Goal: Task Accomplishment & Management: Use online tool/utility

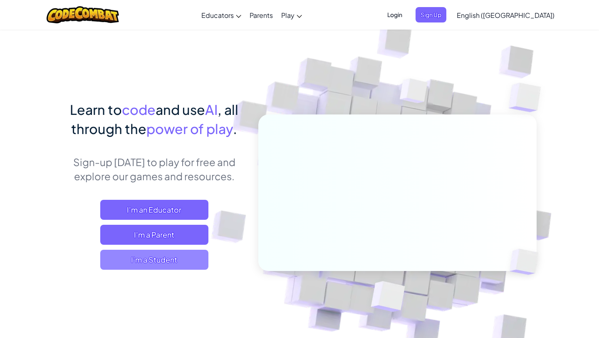
click at [171, 262] on span "I'm a Student" at bounding box center [154, 259] width 108 height 20
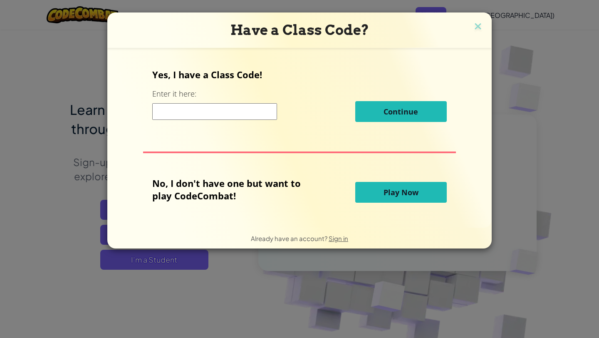
click at [392, 202] on button "Play Now" at bounding box center [400, 192] width 91 height 21
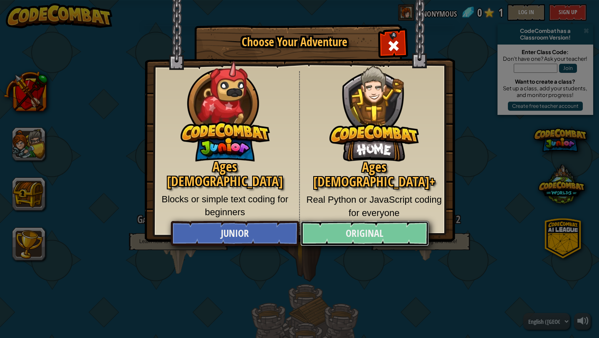
click at [335, 233] on link "Original" at bounding box center [364, 233] width 128 height 25
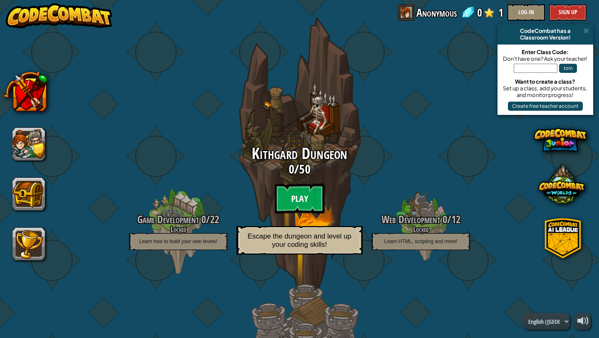
click at [300, 202] on btn "Play" at bounding box center [299, 198] width 50 height 30
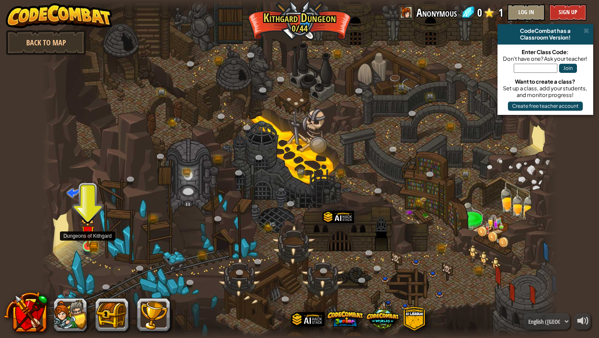
click at [89, 234] on img at bounding box center [88, 233] width 8 height 8
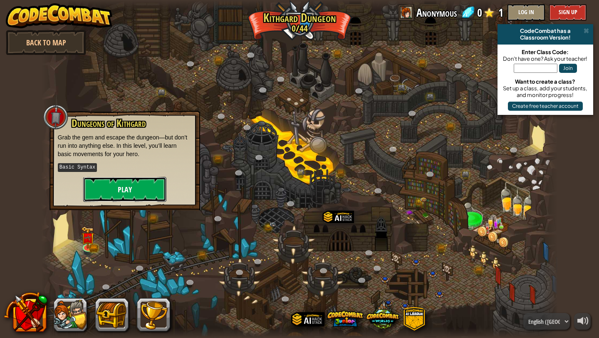
click at [145, 179] on button "Play" at bounding box center [124, 189] width 83 height 25
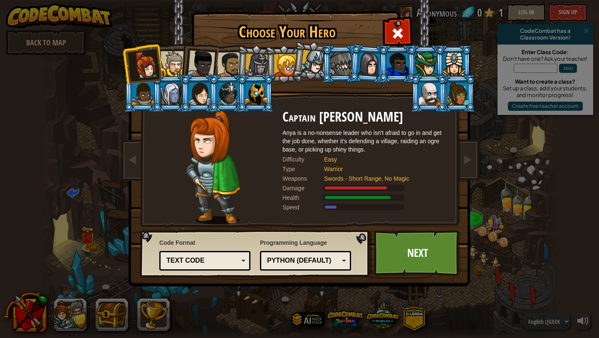
click at [249, 95] on div at bounding box center [256, 93] width 22 height 22
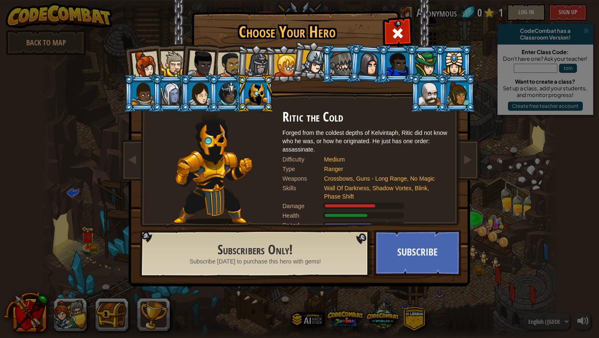
click at [312, 65] on div at bounding box center [313, 62] width 25 height 25
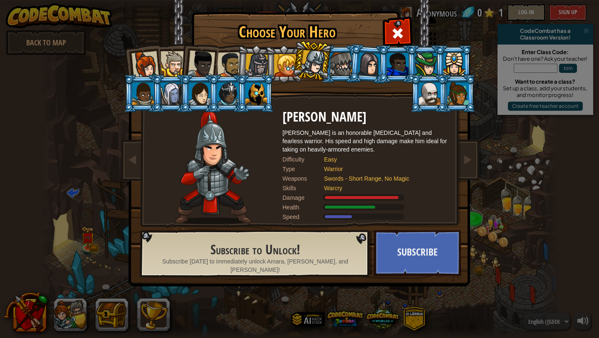
click at [139, 69] on div at bounding box center [144, 64] width 27 height 27
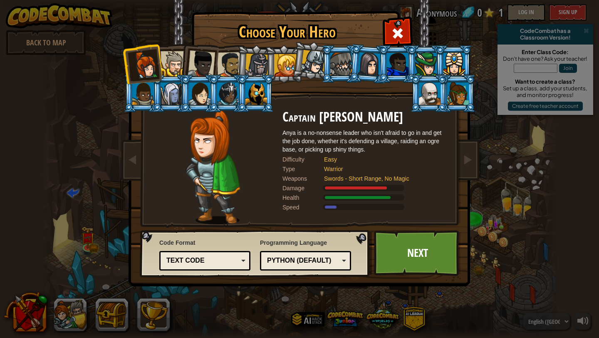
click at [183, 63] on li at bounding box center [198, 62] width 41 height 41
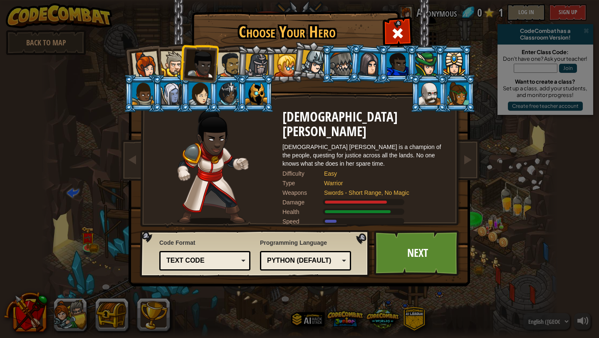
click at [176, 62] on div at bounding box center [172, 63] width 25 height 25
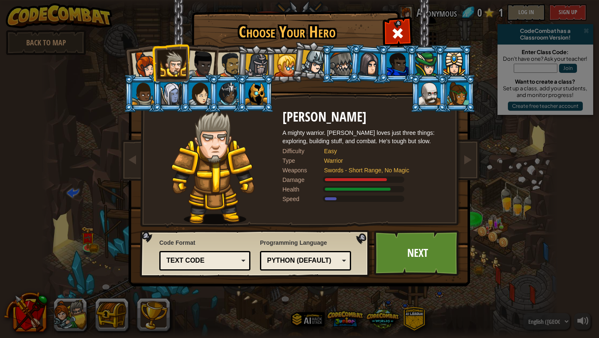
click at [214, 64] on li at bounding box center [198, 62] width 41 height 41
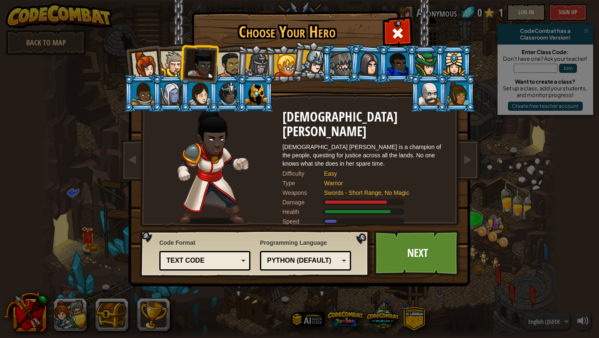
click at [232, 64] on div at bounding box center [230, 65] width 26 height 26
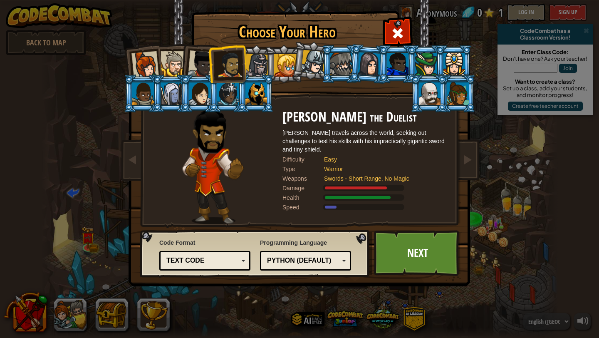
click at [192, 63] on div at bounding box center [200, 63] width 27 height 27
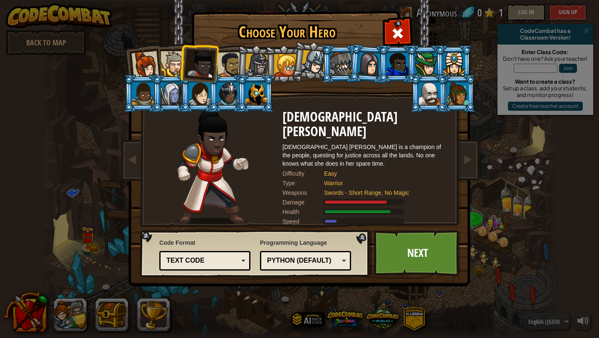
click at [164, 69] on div at bounding box center [172, 63] width 25 height 25
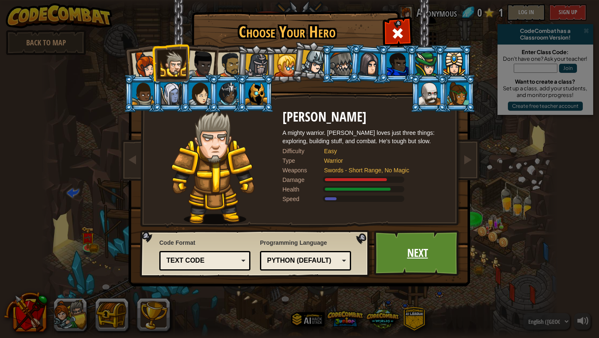
click at [424, 264] on link "Next" at bounding box center [417, 253] width 87 height 46
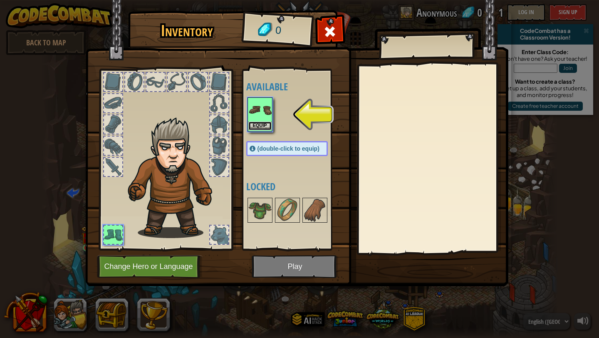
click at [265, 127] on button "Equip" at bounding box center [259, 125] width 23 height 9
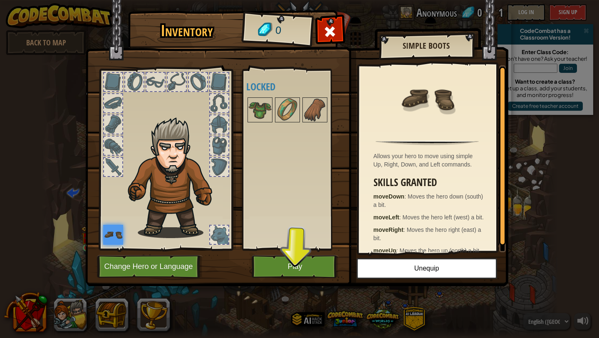
click at [115, 160] on div at bounding box center [113, 167] width 18 height 18
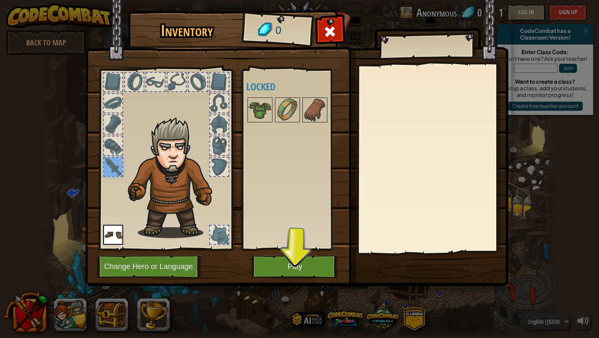
click at [114, 148] on div at bounding box center [113, 145] width 18 height 18
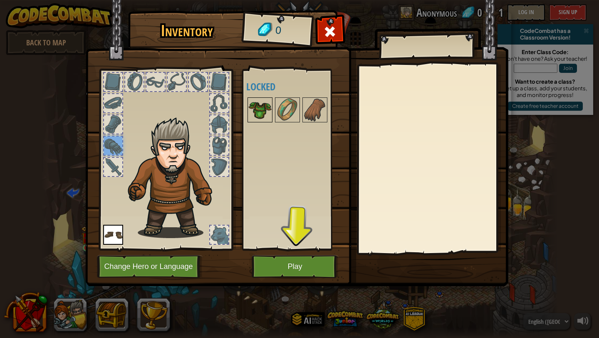
click at [264, 102] on img at bounding box center [259, 109] width 23 height 23
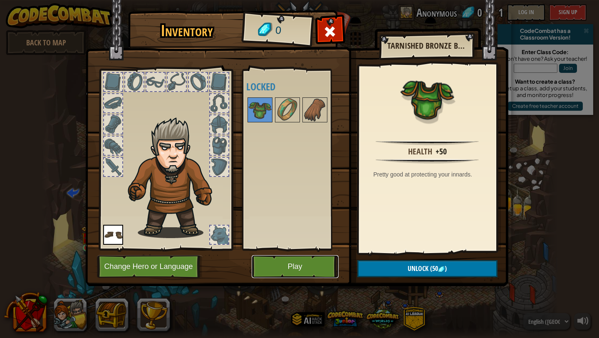
click at [316, 273] on button "Play" at bounding box center [294, 266] width 87 height 23
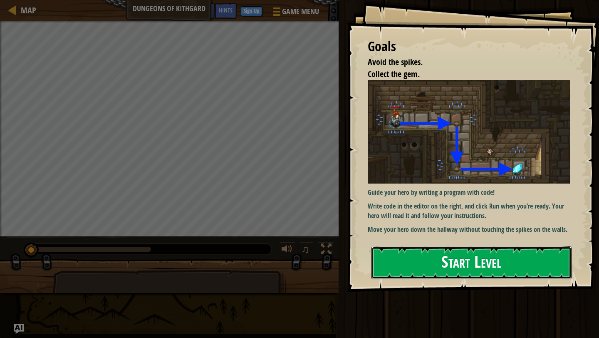
click at [434, 246] on button "Start Level" at bounding box center [471, 262] width 200 height 33
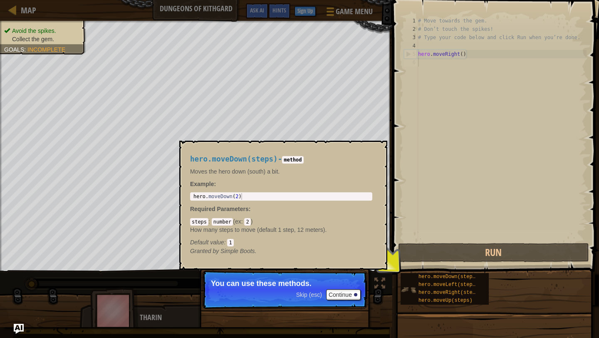
click at [411, 291] on img at bounding box center [408, 289] width 16 height 16
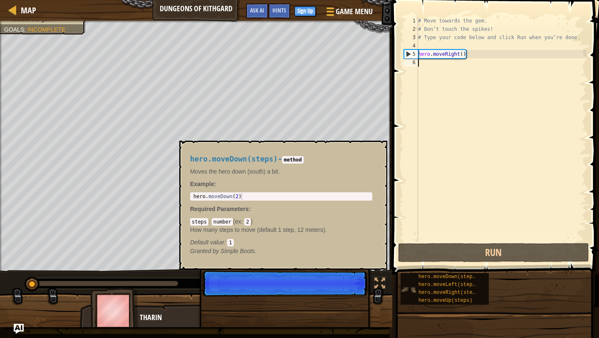
scroll to position [4, 0]
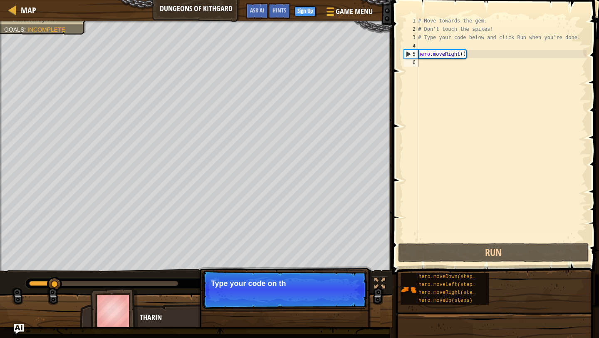
click at [370, 242] on div "Map Dungeons of Kithgard Game Menu Done Sign Up Hints Ask AI 1 הההההההההההההההה…" at bounding box center [299, 169] width 599 height 338
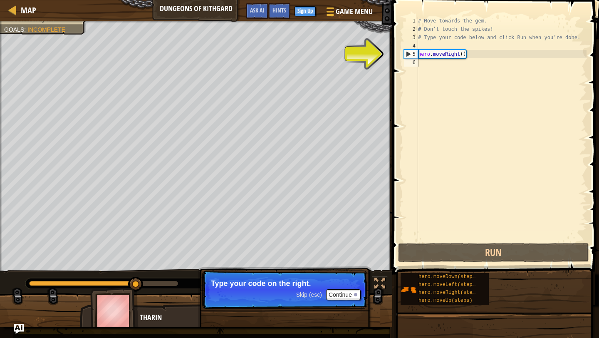
click at [446, 53] on div "# Move towards the gem. # Don’t touch the spikes! # Type your code below and cl…" at bounding box center [501, 137] width 170 height 241
click at [464, 55] on div "# Move towards the gem. # Don’t touch the spikes! # Type your code below and cl…" at bounding box center [501, 137] width 170 height 241
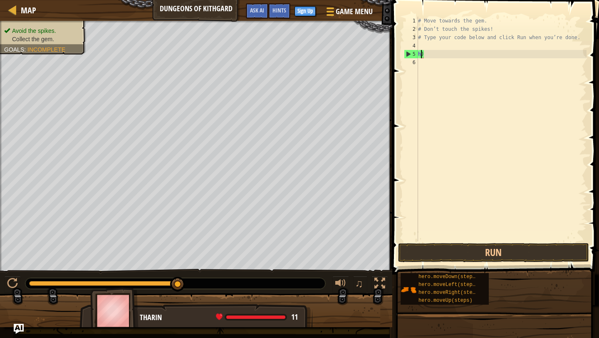
type textarea ")"
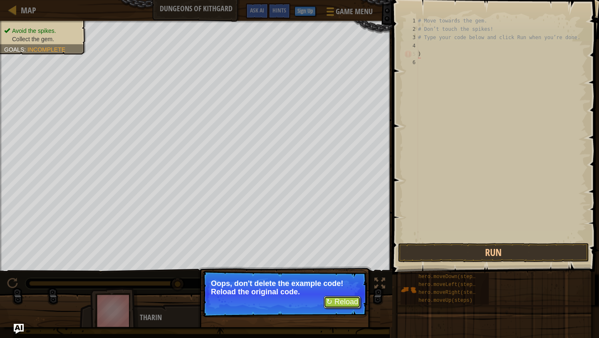
click at [341, 300] on button "↻ Reload" at bounding box center [341, 302] width 37 height 12
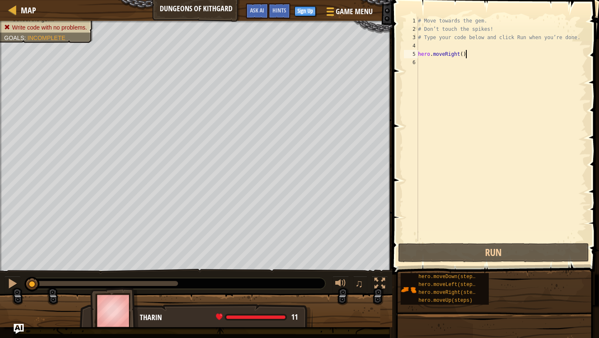
click at [466, 55] on div "# Move towards the gem. # Don’t touch the spikes! # Type your code below and cl…" at bounding box center [501, 137] width 170 height 241
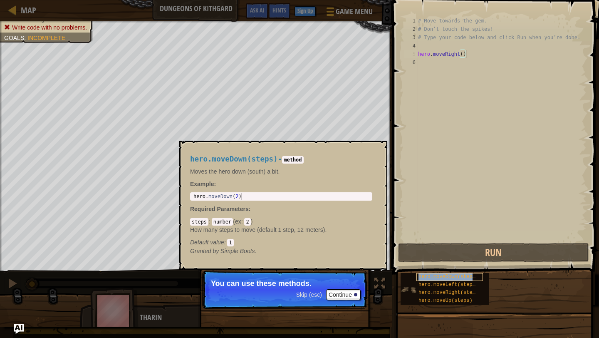
click at [432, 278] on span "hero.moveDown(steps)" at bounding box center [448, 277] width 60 height 6
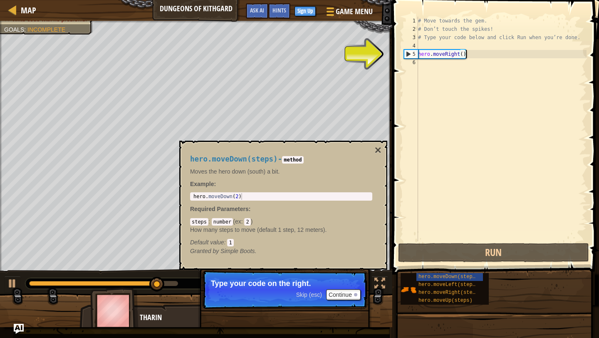
click at [469, 55] on div "# Move towards the gem. # Don’t touch the spikes! # Type your code below and cl…" at bounding box center [501, 137] width 170 height 241
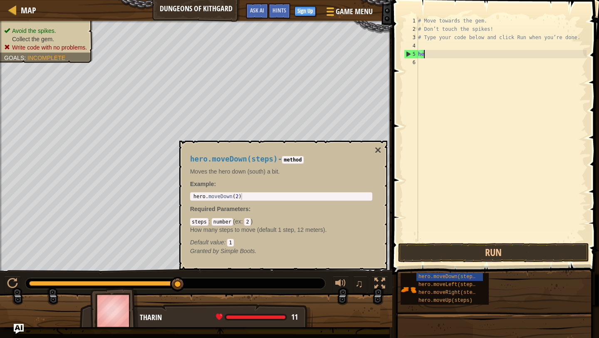
scroll to position [4, 0]
type textarea "h"
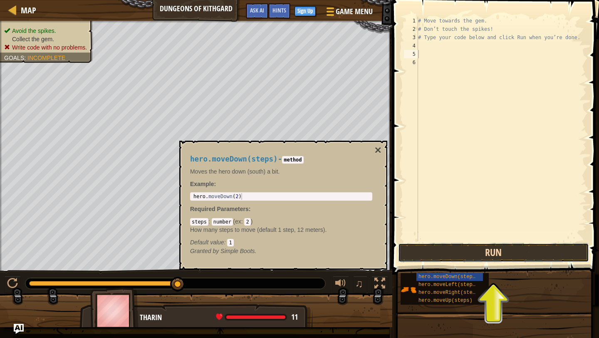
click at [412, 246] on button "Run" at bounding box center [493, 252] width 191 height 19
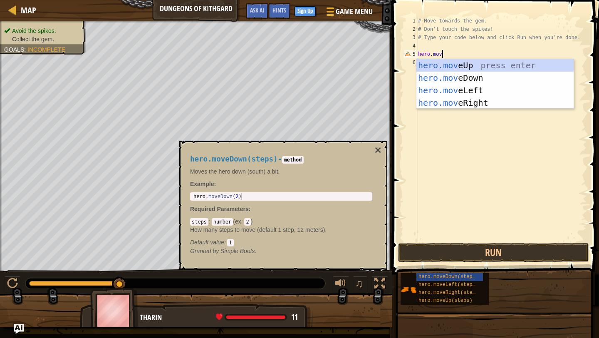
scroll to position [4, 2]
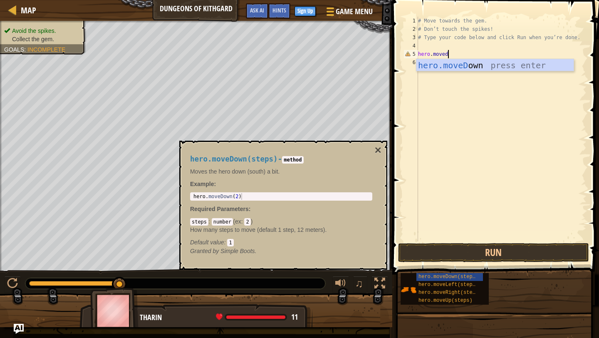
type textarea "hero.move"
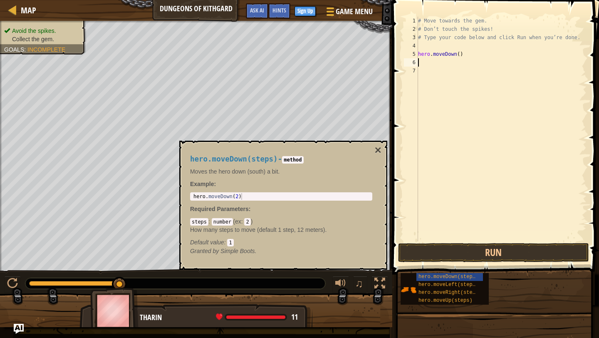
scroll to position [4, 0]
click at [377, 150] on button "×" at bounding box center [378, 150] width 7 height 12
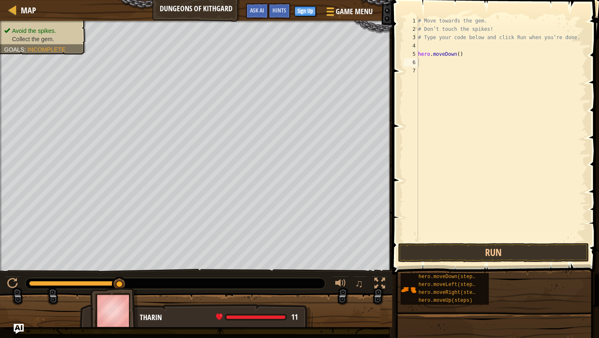
click at [419, 64] on div "# Move towards the gem. # Don’t touch the spikes! # Type your code below and cl…" at bounding box center [501, 137] width 170 height 241
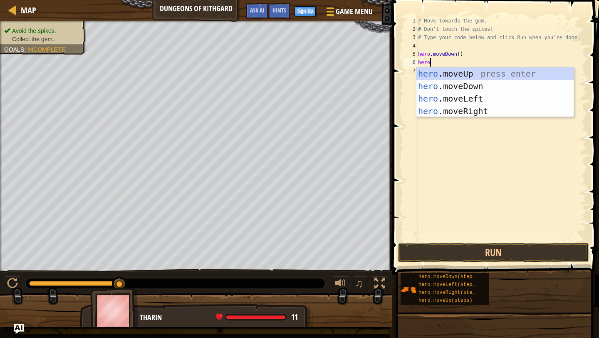
scroll to position [4, 0]
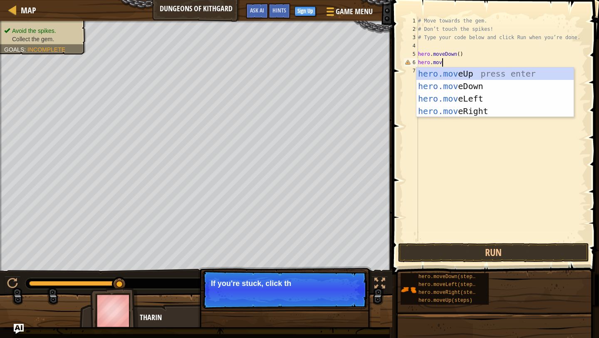
type textarea "hero.move"
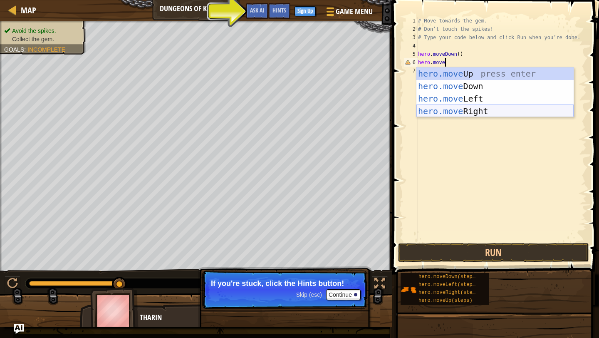
click at [481, 109] on div "hero.move Up press enter hero.move Down press enter hero.move Left press enter …" at bounding box center [494, 104] width 157 height 75
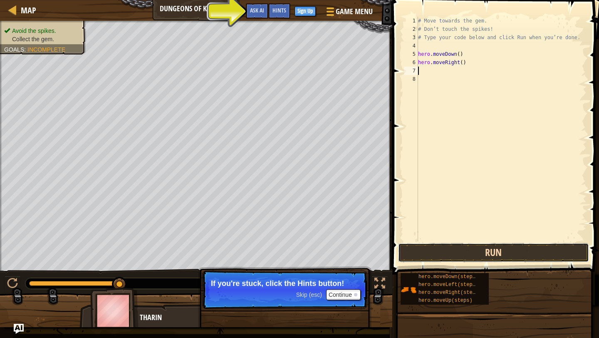
click at [446, 249] on button "Run" at bounding box center [493, 252] width 191 height 19
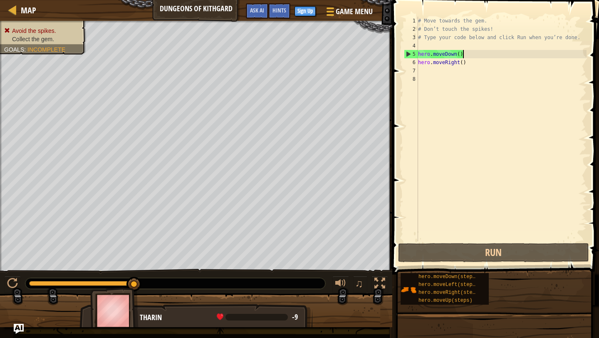
click at [466, 55] on div "# Move towards the gem. # Don’t touch the spikes! # Type your code below and cl…" at bounding box center [501, 137] width 170 height 241
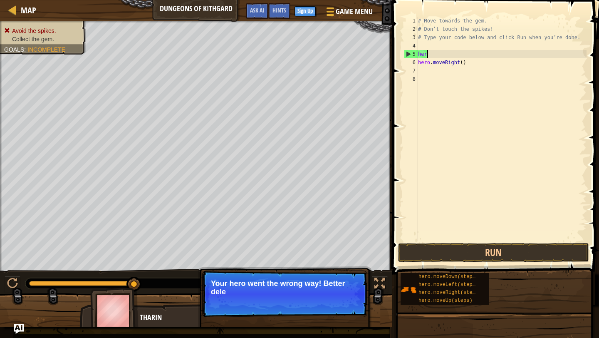
type textarea "h"
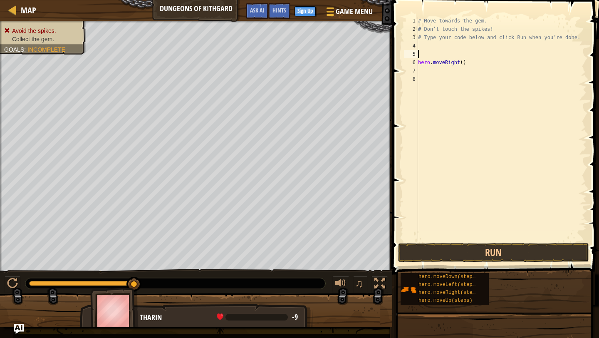
click at [471, 63] on div "# Move towards the gem. # Don’t touch the spikes! # Type your code below and cl…" at bounding box center [501, 137] width 170 height 241
type textarea "h"
click at [422, 47] on div "# Move towards the gem. # Don’t touch the spikes! # Type your code below and cl…" at bounding box center [501, 137] width 170 height 241
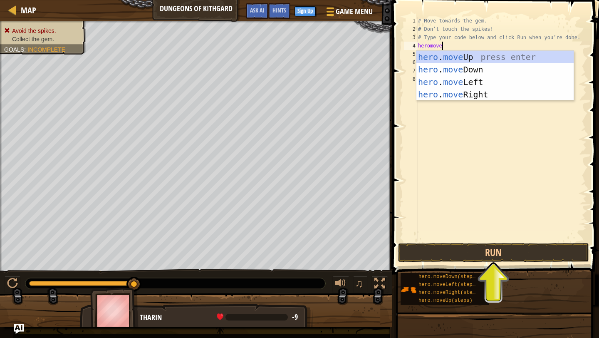
scroll to position [4, 1]
type textarea "heromo"
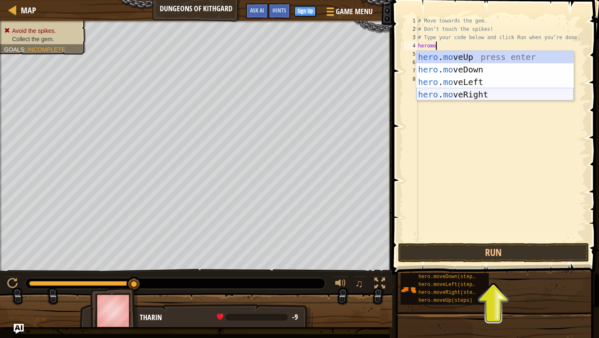
click at [474, 96] on div "hero . mo veUp press enter hero . mo veDown press enter hero . mo veLeft press …" at bounding box center [494, 88] width 157 height 75
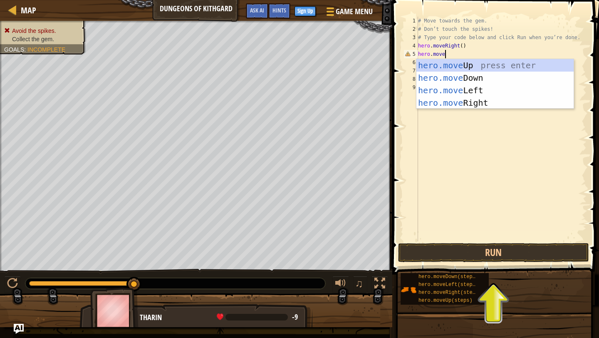
scroll to position [4, 2]
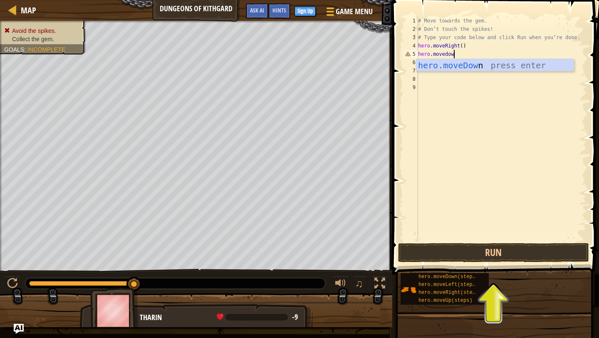
type textarea "hero.movedown"
click at [471, 64] on div "hero.moveDown press enter" at bounding box center [494, 77] width 157 height 37
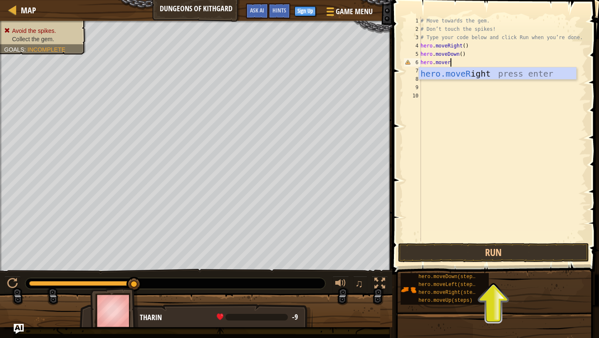
scroll to position [4, 2]
type textarea "hero.moveri"
click at [466, 74] on div "hero.moveRi ght press enter" at bounding box center [497, 85] width 157 height 37
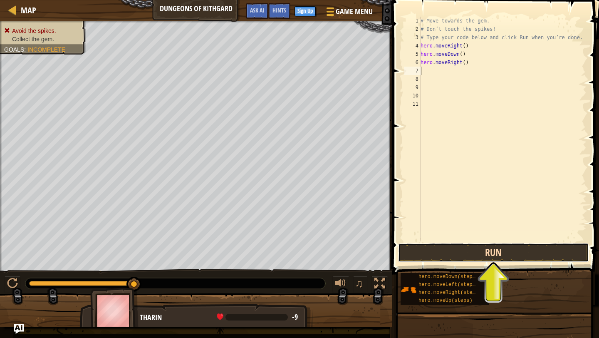
click at [426, 247] on button "Run" at bounding box center [493, 252] width 191 height 19
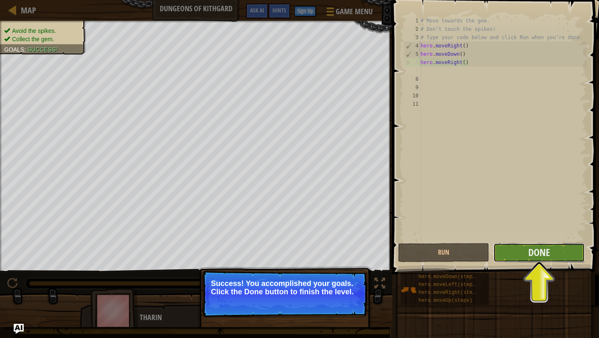
click at [552, 253] on button "Done" at bounding box center [538, 252] width 91 height 19
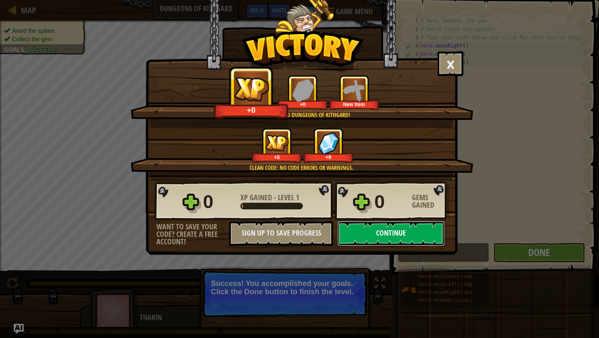
click at [411, 233] on button "Continue" at bounding box center [390, 233] width 107 height 25
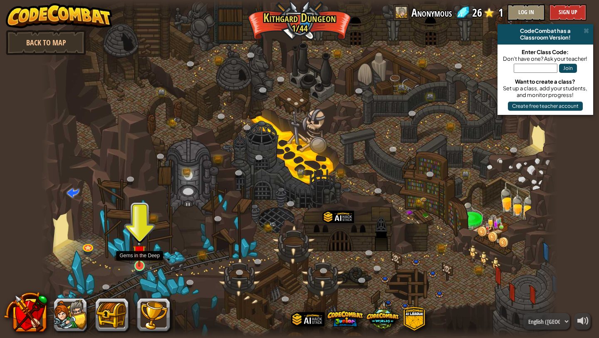
click at [140, 260] on img at bounding box center [139, 251] width 13 height 31
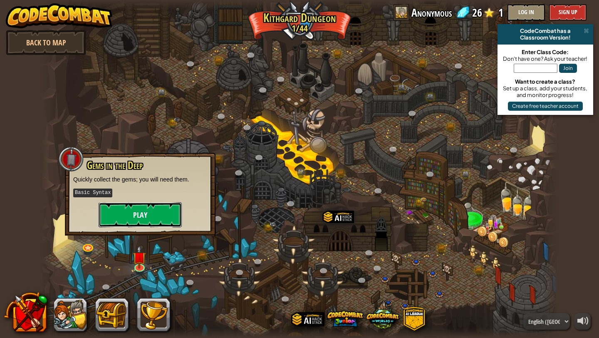
click at [154, 217] on button "Play" at bounding box center [140, 214] width 83 height 25
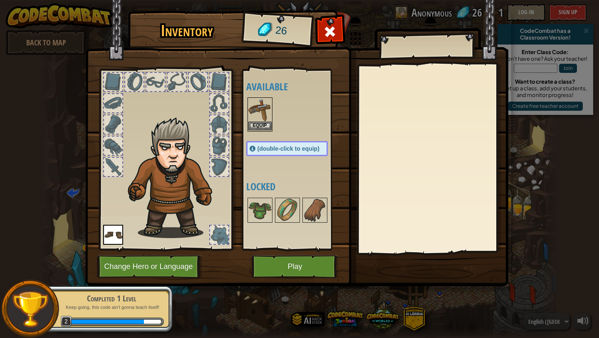
click at [260, 113] on img at bounding box center [259, 109] width 23 height 23
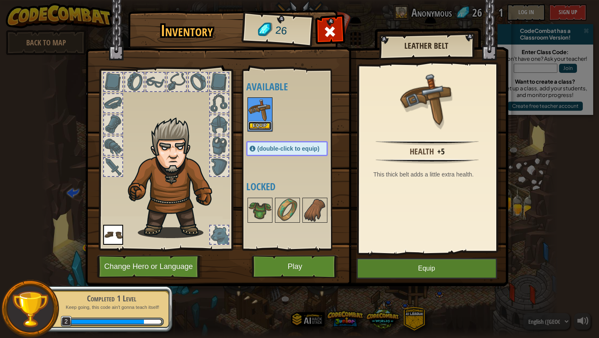
click at [260, 126] on button "Equip" at bounding box center [259, 125] width 23 height 9
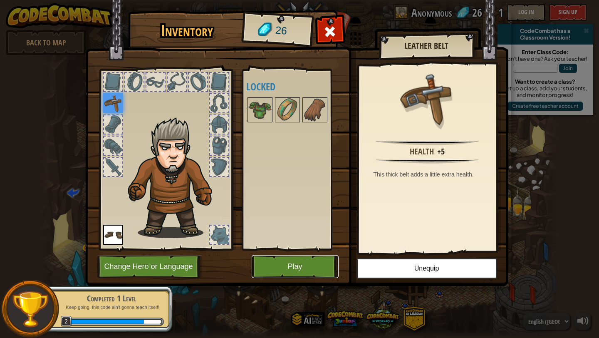
click at [295, 273] on button "Play" at bounding box center [294, 266] width 87 height 23
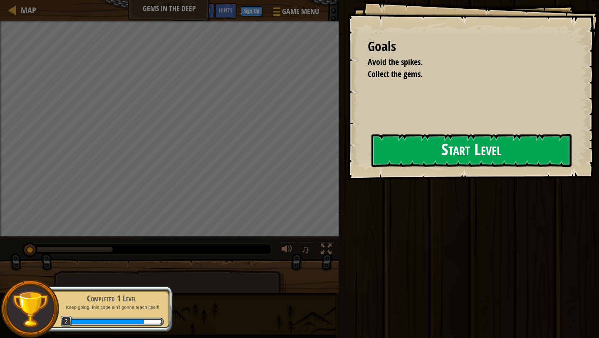
click at [419, 150] on button "Start Level" at bounding box center [471, 150] width 200 height 33
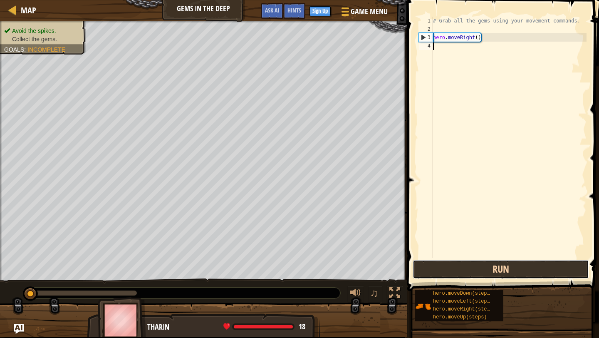
click at [525, 270] on button "Run" at bounding box center [500, 268] width 176 height 19
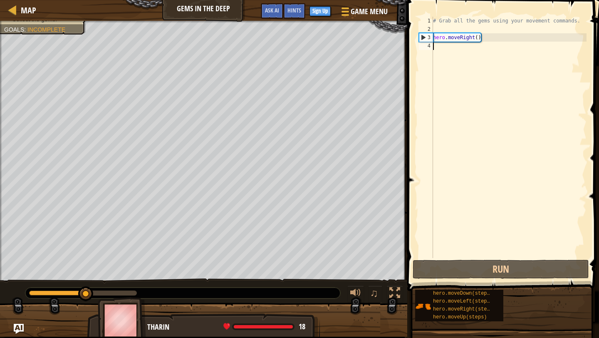
click at [489, 38] on div "# Grab all the gems using your movement commands. hero . moveRight ( )" at bounding box center [508, 146] width 155 height 258
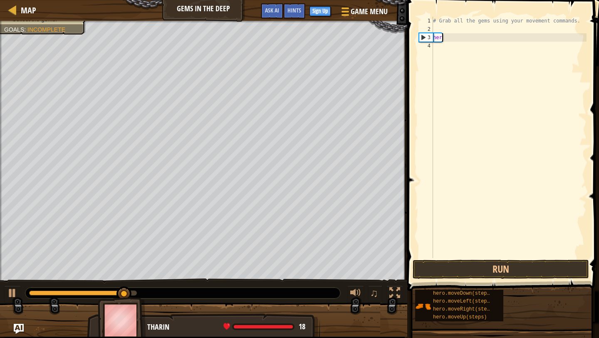
type textarea "h"
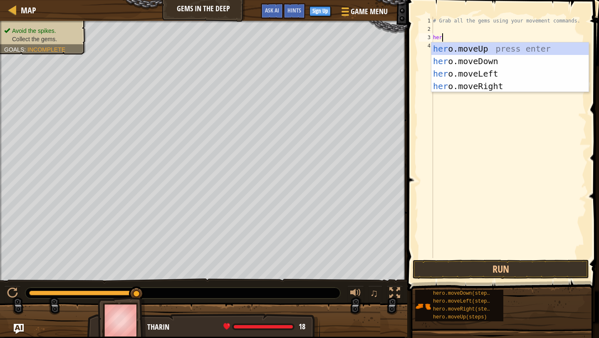
scroll to position [4, 0]
type textarea "hero.move"
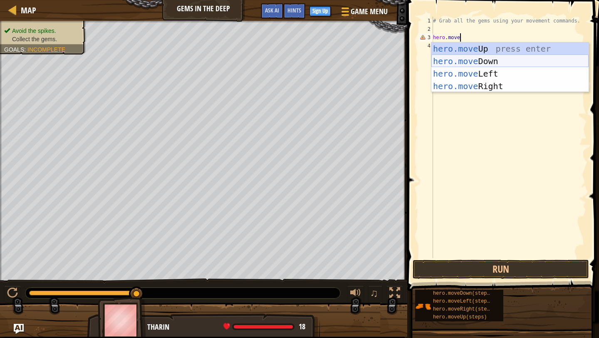
click at [494, 61] on div "hero.move Up press enter hero.move Down press enter hero.move Left press enter …" at bounding box center [509, 79] width 157 height 75
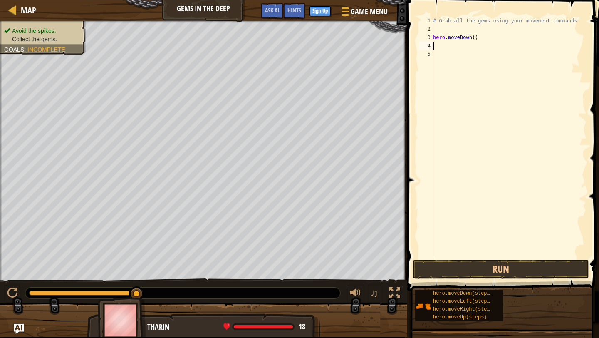
scroll to position [4, 0]
click at [470, 274] on button "Run" at bounding box center [500, 268] width 176 height 19
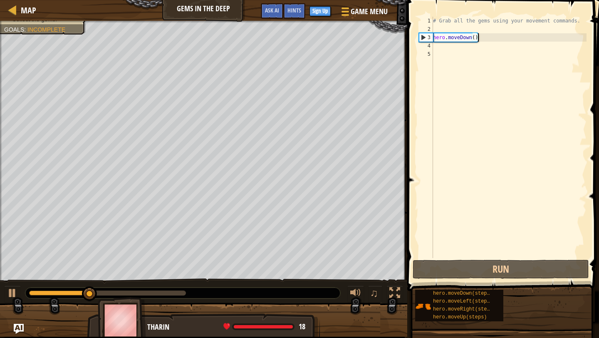
click at [487, 39] on div "# Grab all the gems using your movement commands. hero . moveDown ( )" at bounding box center [508, 146] width 155 height 258
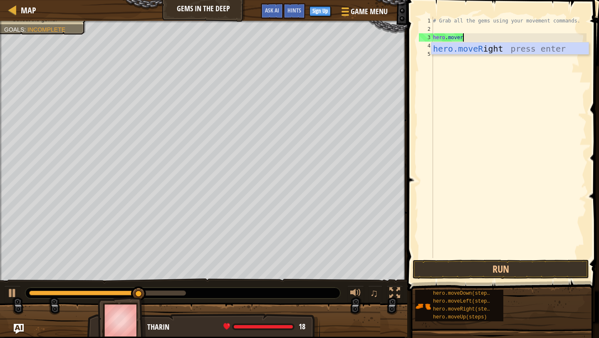
type textarea "hero.moveri"
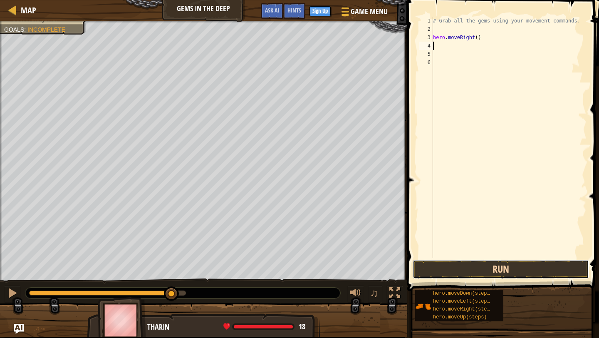
click at [481, 271] on button "Run" at bounding box center [500, 268] width 176 height 19
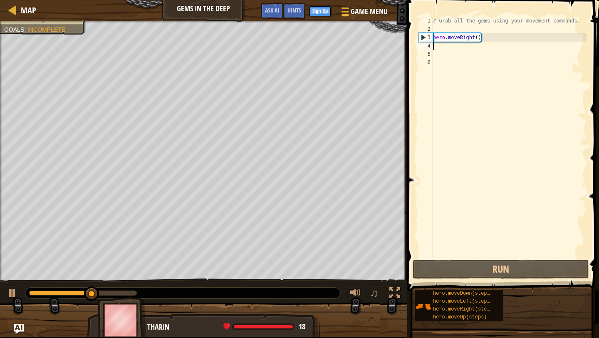
type textarea "y"
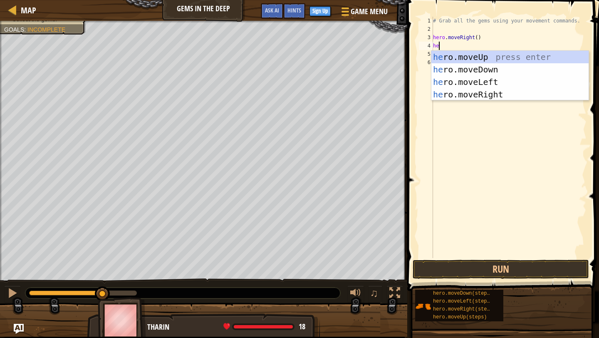
type textarea "hero"
click at [489, 69] on div "hero .moveUp press enter hero .moveDown press enter hero .moveLeft press enter …" at bounding box center [509, 88] width 157 height 75
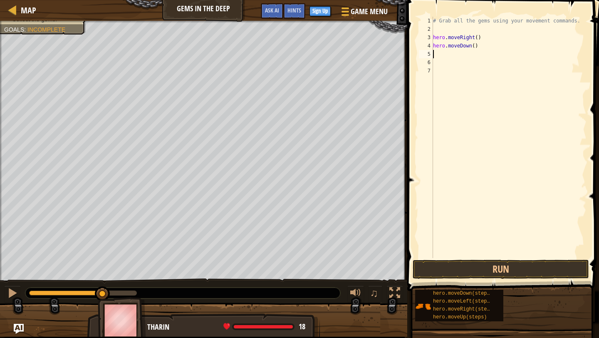
scroll to position [4, 0]
click at [484, 38] on div "# Grab all the gems using your movement commands. hero . moveRight ( ) hero . m…" at bounding box center [508, 146] width 155 height 258
type textarea "h"
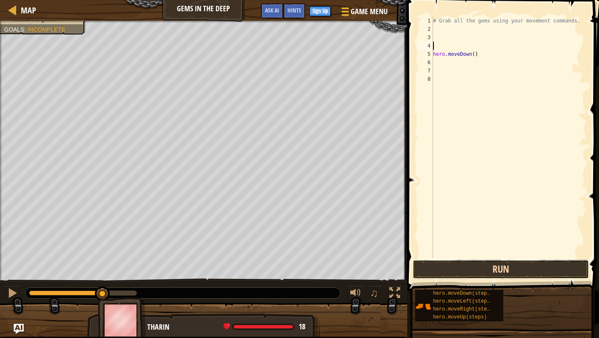
click at [508, 266] on button "Run" at bounding box center [500, 268] width 176 height 19
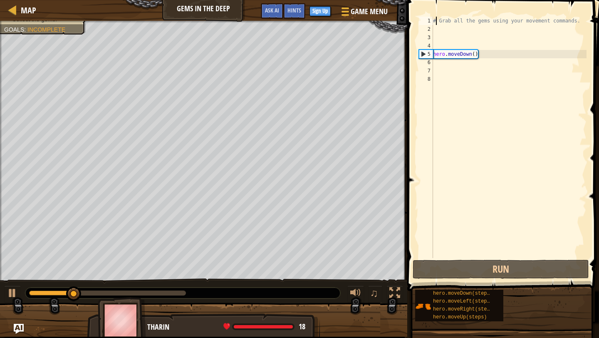
click at [435, 23] on div "# Grab all the gems using your movement commands. hero . moveDown ( )" at bounding box center [508, 146] width 155 height 258
type textarea "# Grab all the gems using your movement commands."
click at [483, 47] on div "# Grab all the gems using your movement commands. hero . moveDown ( )" at bounding box center [508, 146] width 155 height 258
click at [478, 51] on div "# Grab all the gems using your movement commands. hero . moveDown ( )" at bounding box center [508, 146] width 155 height 258
click at [475, 54] on div "# Grab all the gems using your movement commands. hero . moveDown ( )" at bounding box center [508, 146] width 155 height 258
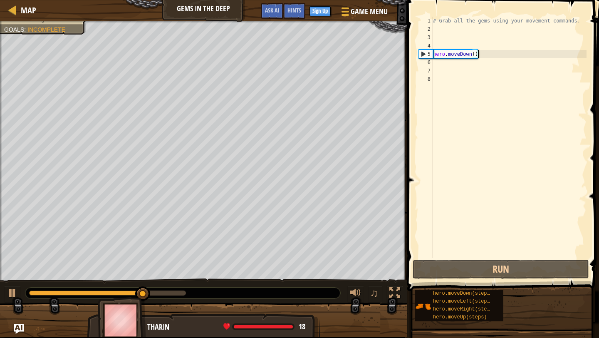
click at [476, 55] on div "# Grab all the gems using your movement commands. hero . moveDown ( )" at bounding box center [508, 146] width 155 height 258
click at [477, 55] on div "# Grab all the gems using your movement commands. hero . moveDown ( )" at bounding box center [508, 146] width 155 height 258
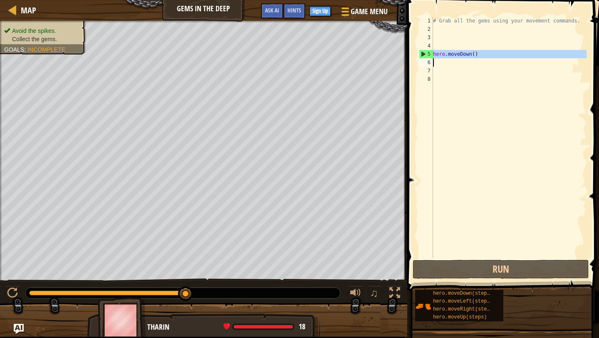
click at [479, 54] on div "# Grab all the gems using your movement commands. hero . moveDown ( )" at bounding box center [508, 146] width 155 height 258
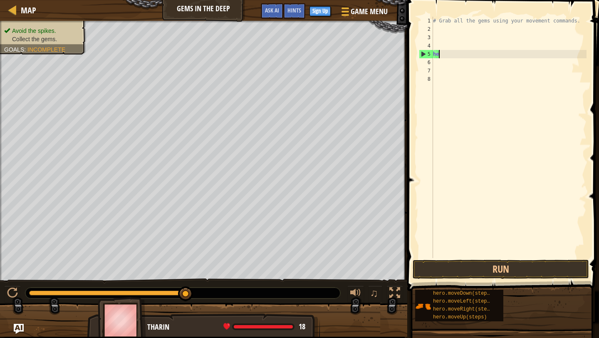
type textarea "h"
click at [434, 27] on div "# Grab all the gems using your movement commands." at bounding box center [508, 146] width 155 height 258
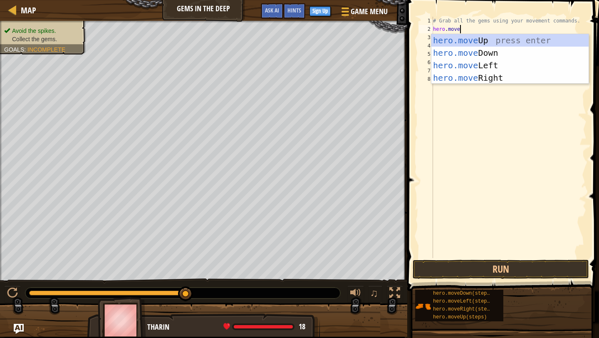
scroll to position [4, 2]
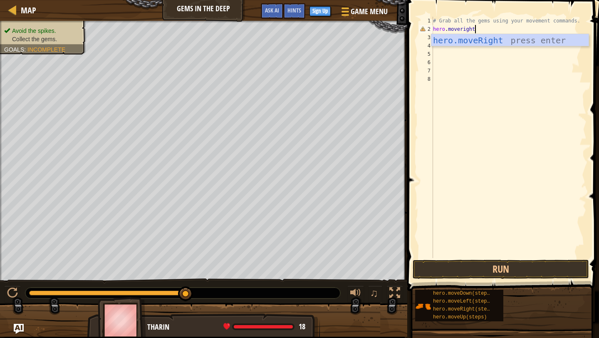
type textarea "hero.moveright"
click at [476, 40] on div "hero.moveRight press enter" at bounding box center [509, 52] width 157 height 37
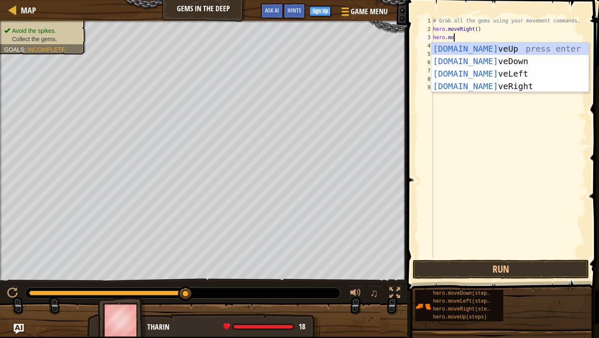
scroll to position [4, 1]
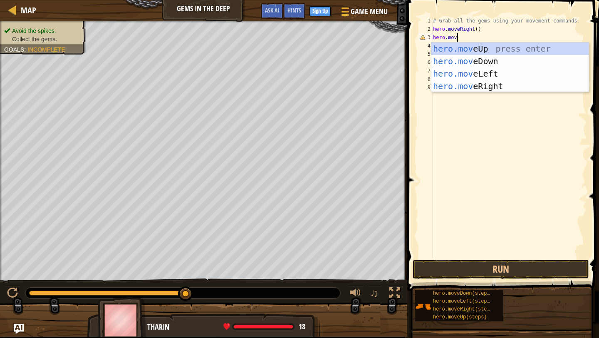
type textarea "hero.move"
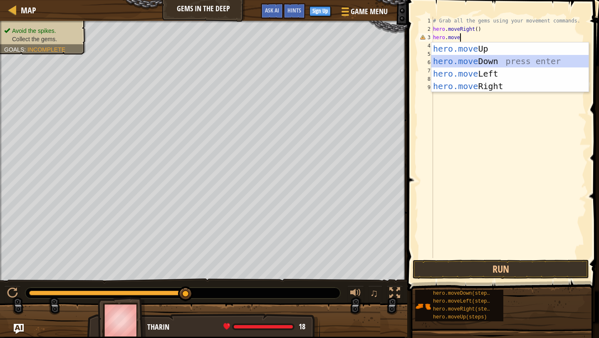
click at [468, 57] on div "hero.move Up press enter hero.move Down press enter hero.move Left press enter …" at bounding box center [509, 79] width 157 height 75
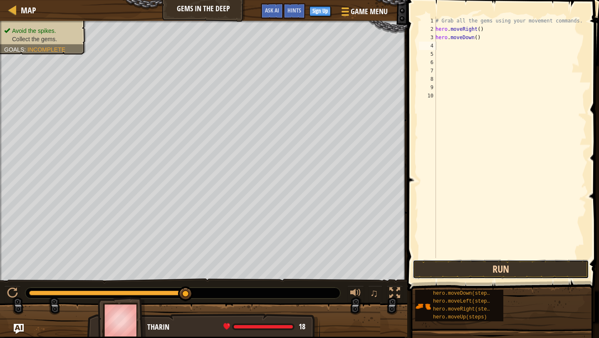
click at [495, 269] on button "Run" at bounding box center [500, 268] width 176 height 19
